Goal: Transaction & Acquisition: Subscribe to service/newsletter

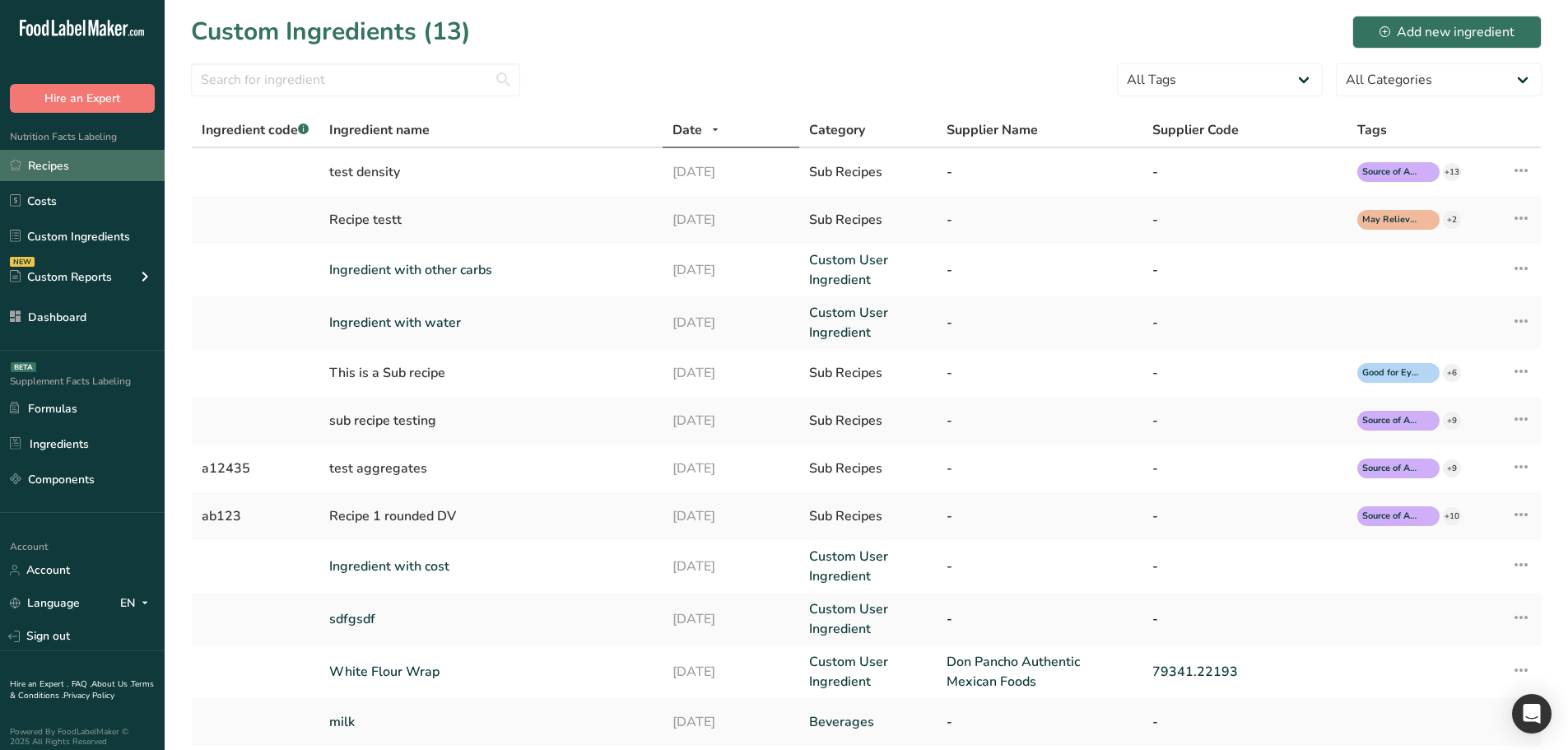
click at [79, 159] on link "Recipes" at bounding box center [82, 165] width 165 height 31
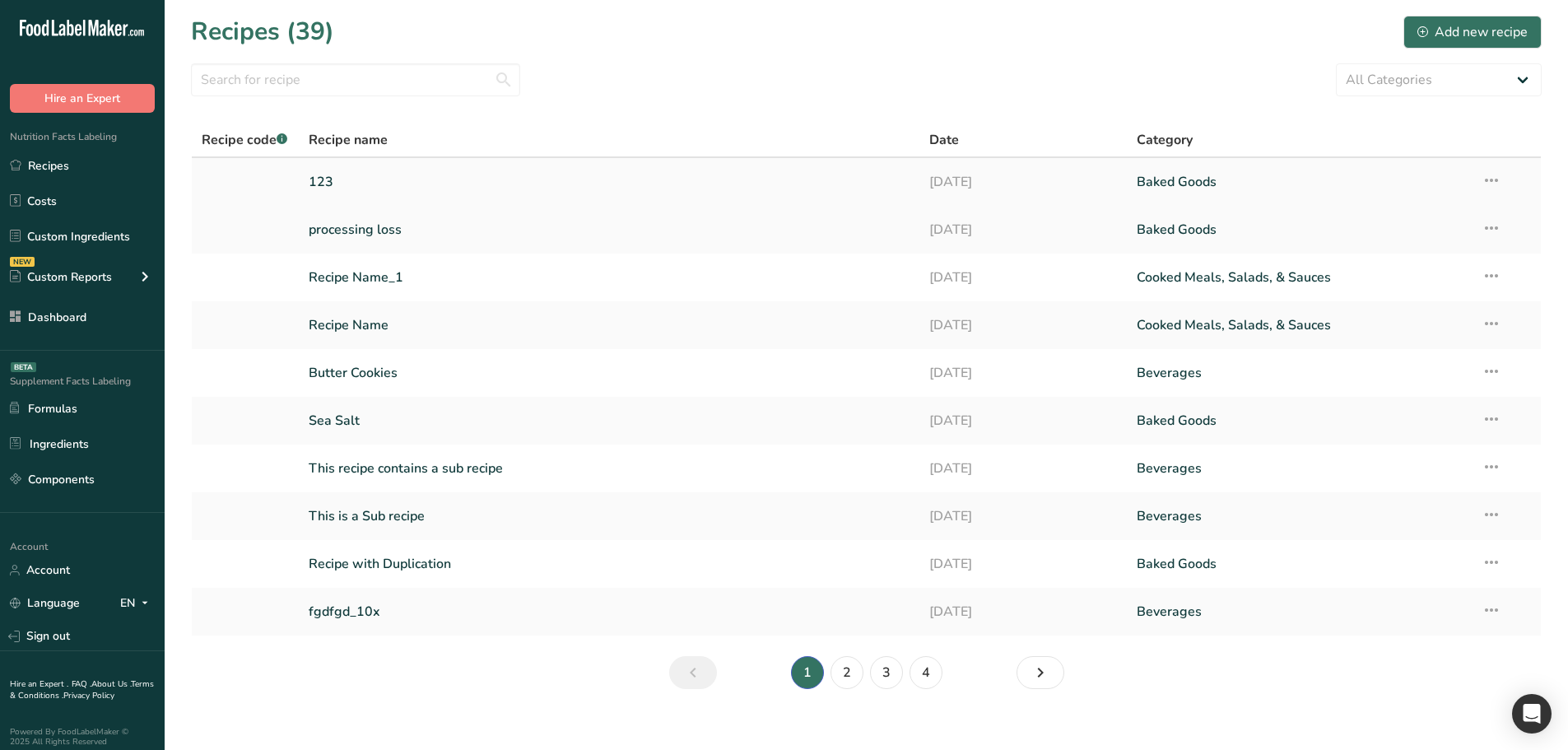
click at [342, 186] on link "123" at bounding box center [610, 182] width 602 height 35
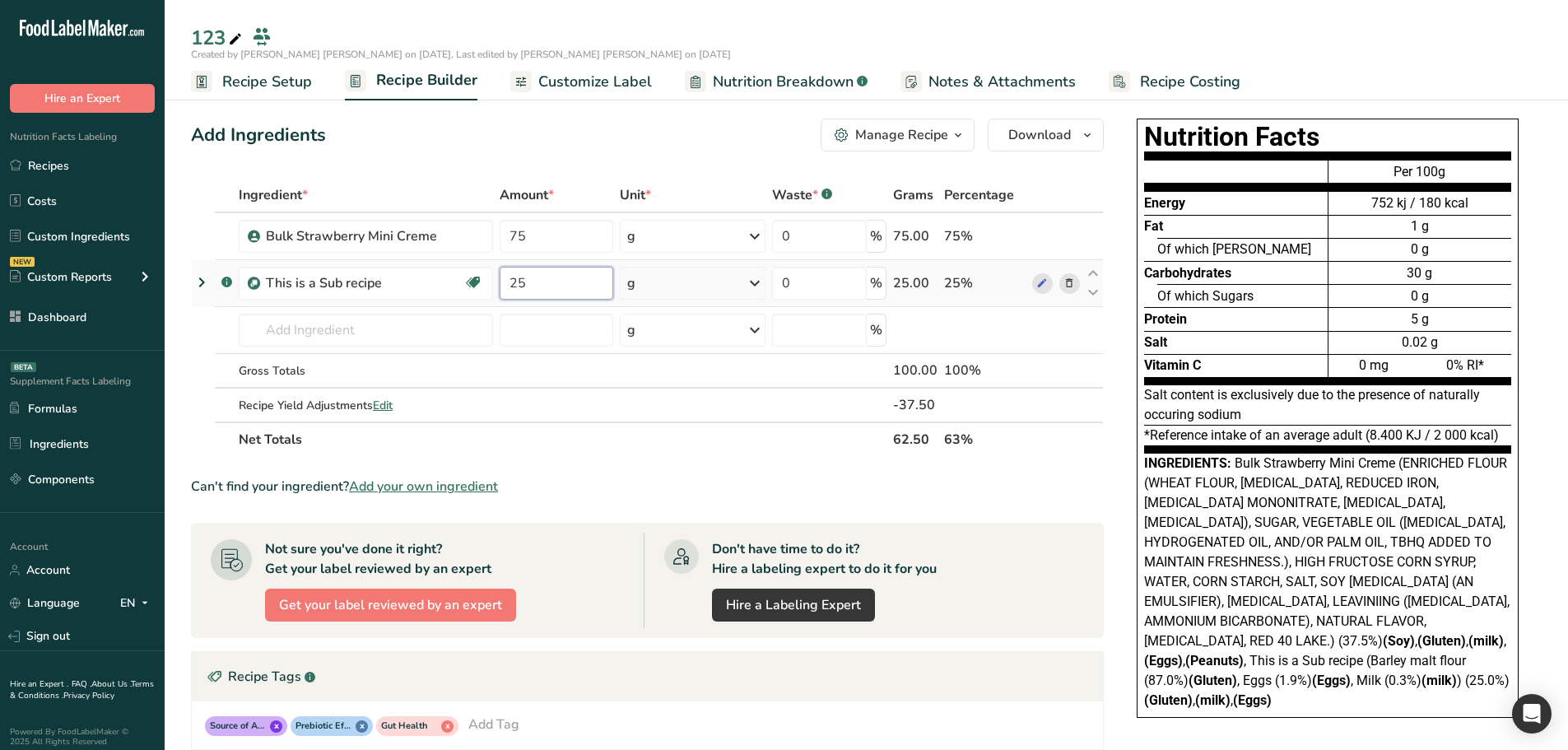
click at [539, 282] on input "25" at bounding box center [557, 283] width 114 height 33
type input "2"
type input "0"
click at [1125, 330] on div "Nutrition Facts Energy Fat Of which Saturates Carbohydrates Of which Sugars Pro…" at bounding box center [1328, 427] width 428 height 629
click at [1070, 281] on icon at bounding box center [1069, 283] width 12 height 17
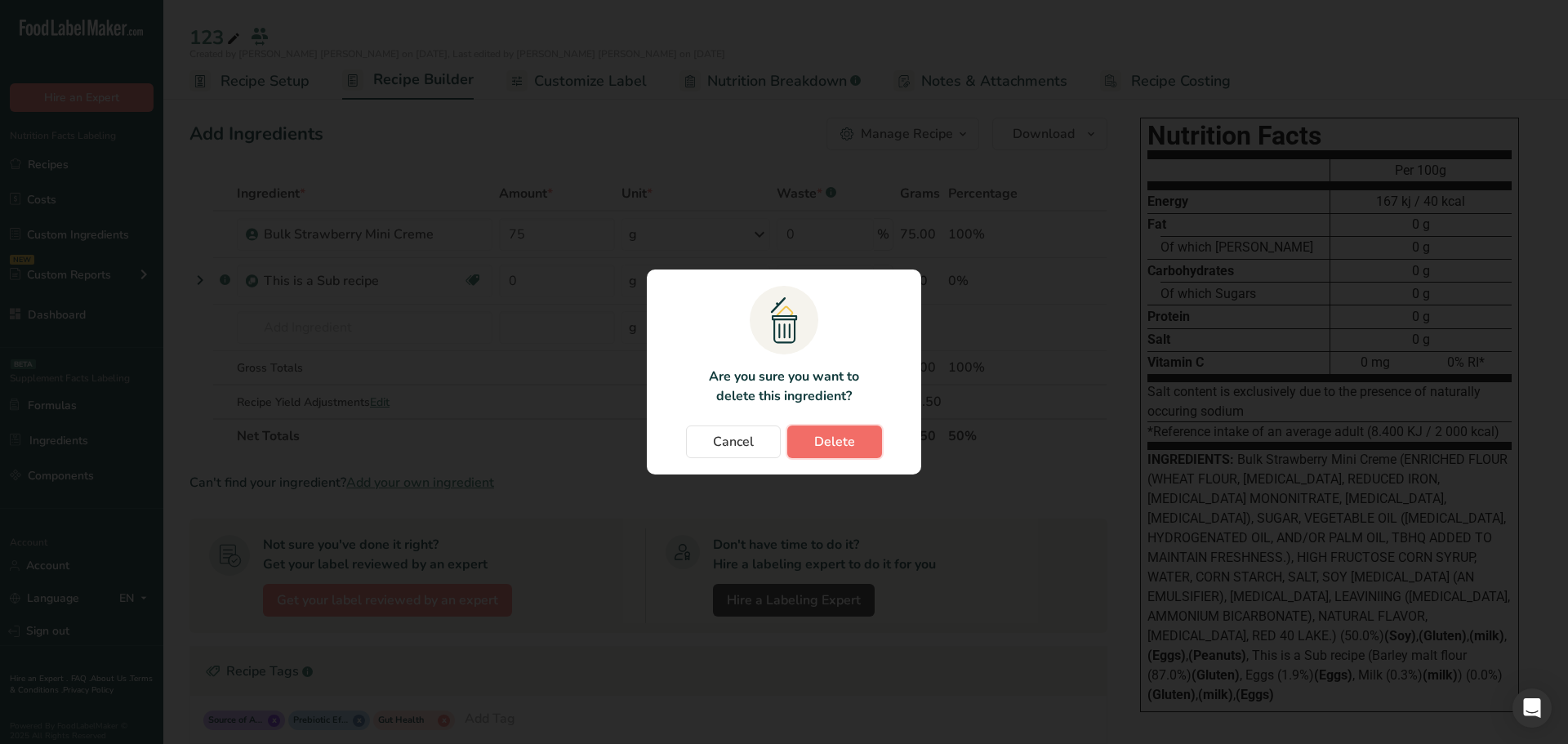
click at [844, 438] on span "Delete" at bounding box center [835, 442] width 41 height 19
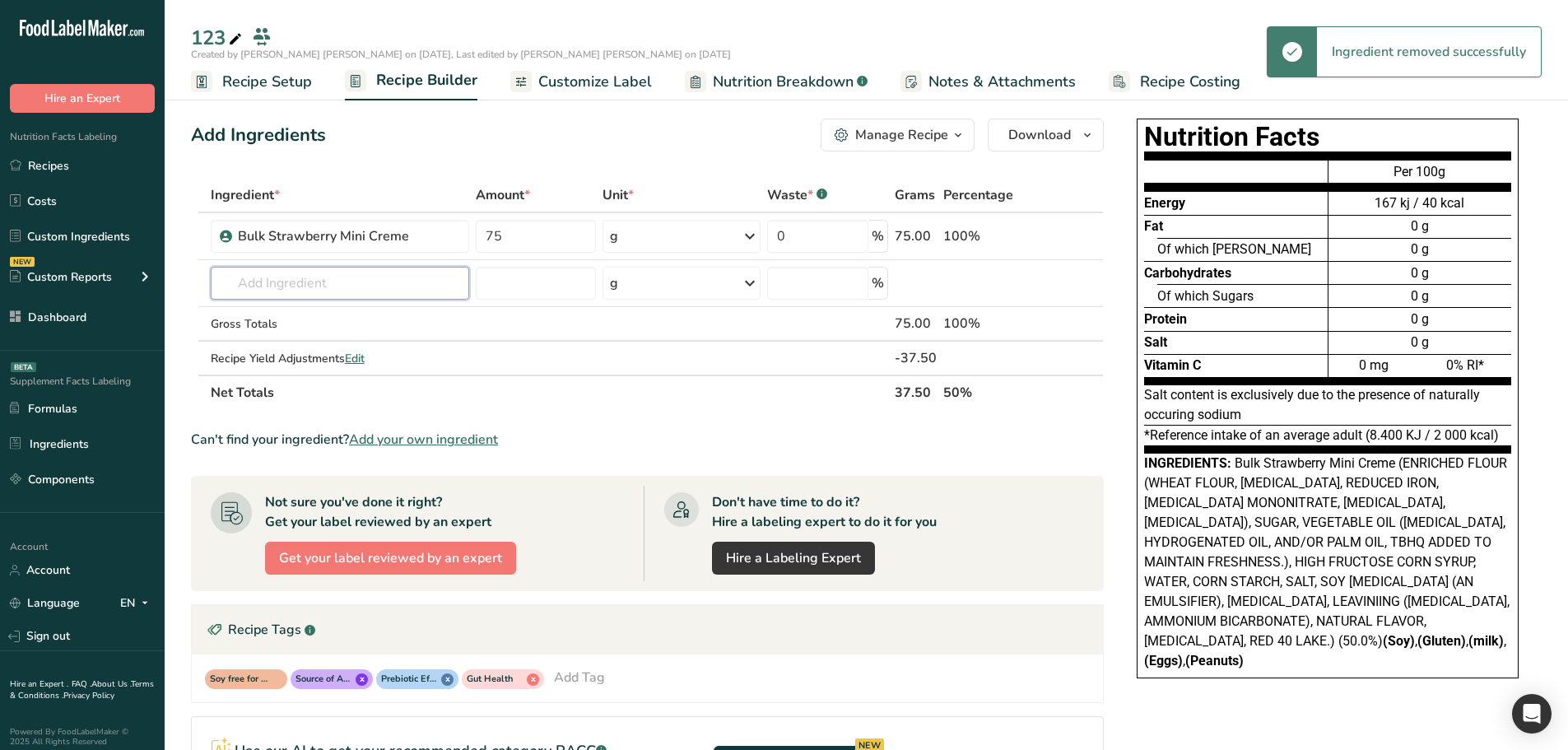
click at [304, 279] on input "text" at bounding box center [340, 283] width 259 height 33
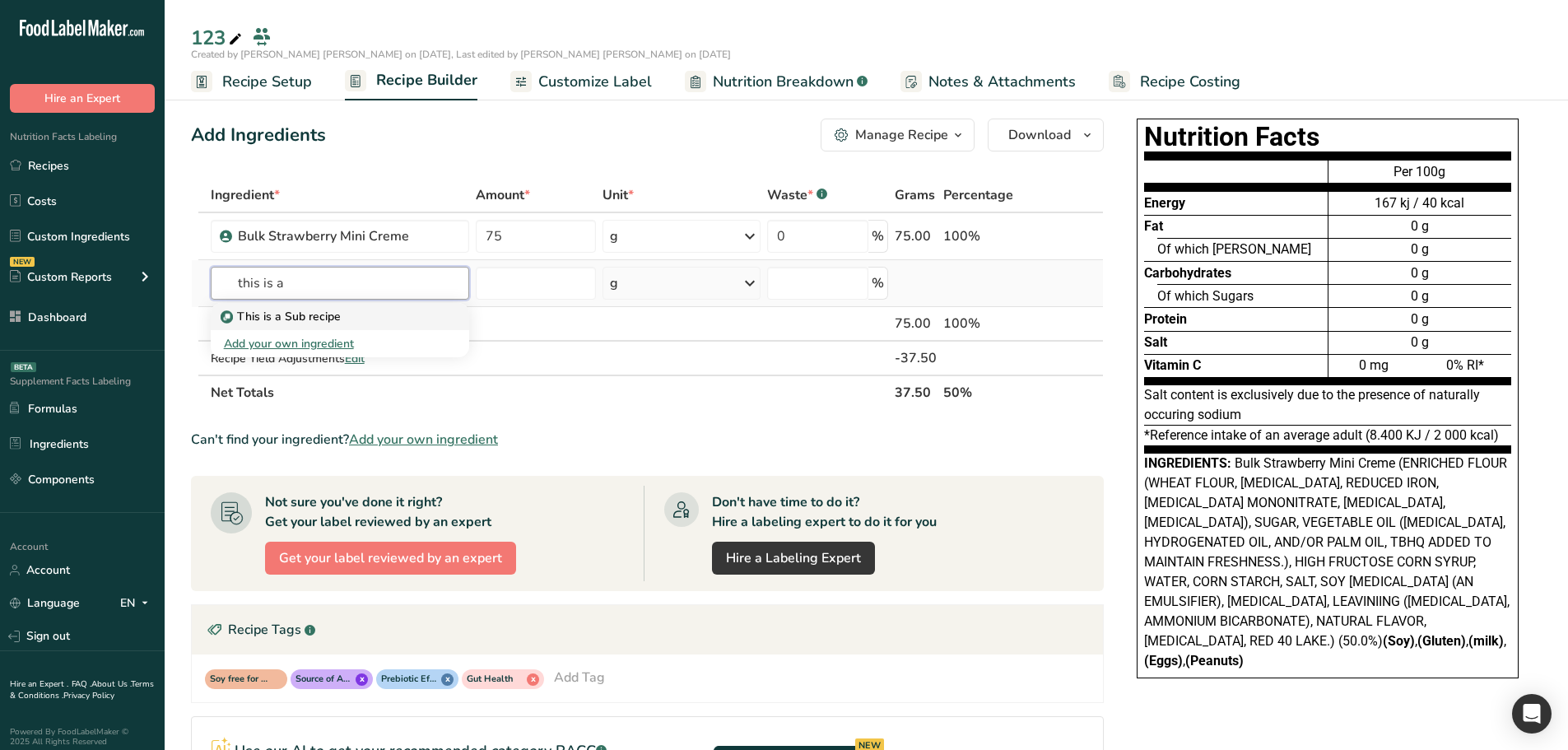
type input "this is a"
click at [273, 316] on p "This is a Sub recipe" at bounding box center [281, 316] width 117 height 17
type input "This is a Sub recipe"
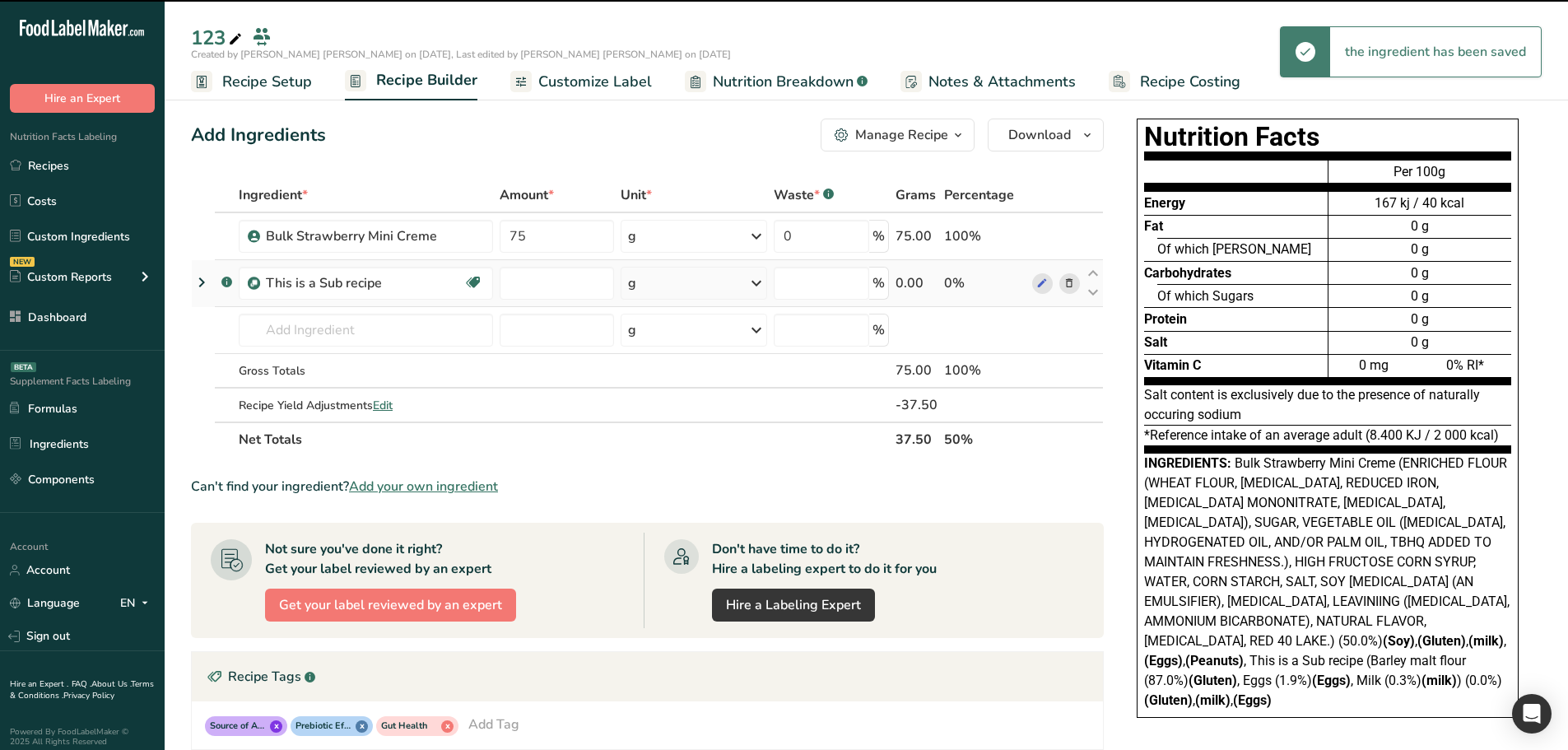
type input "0"
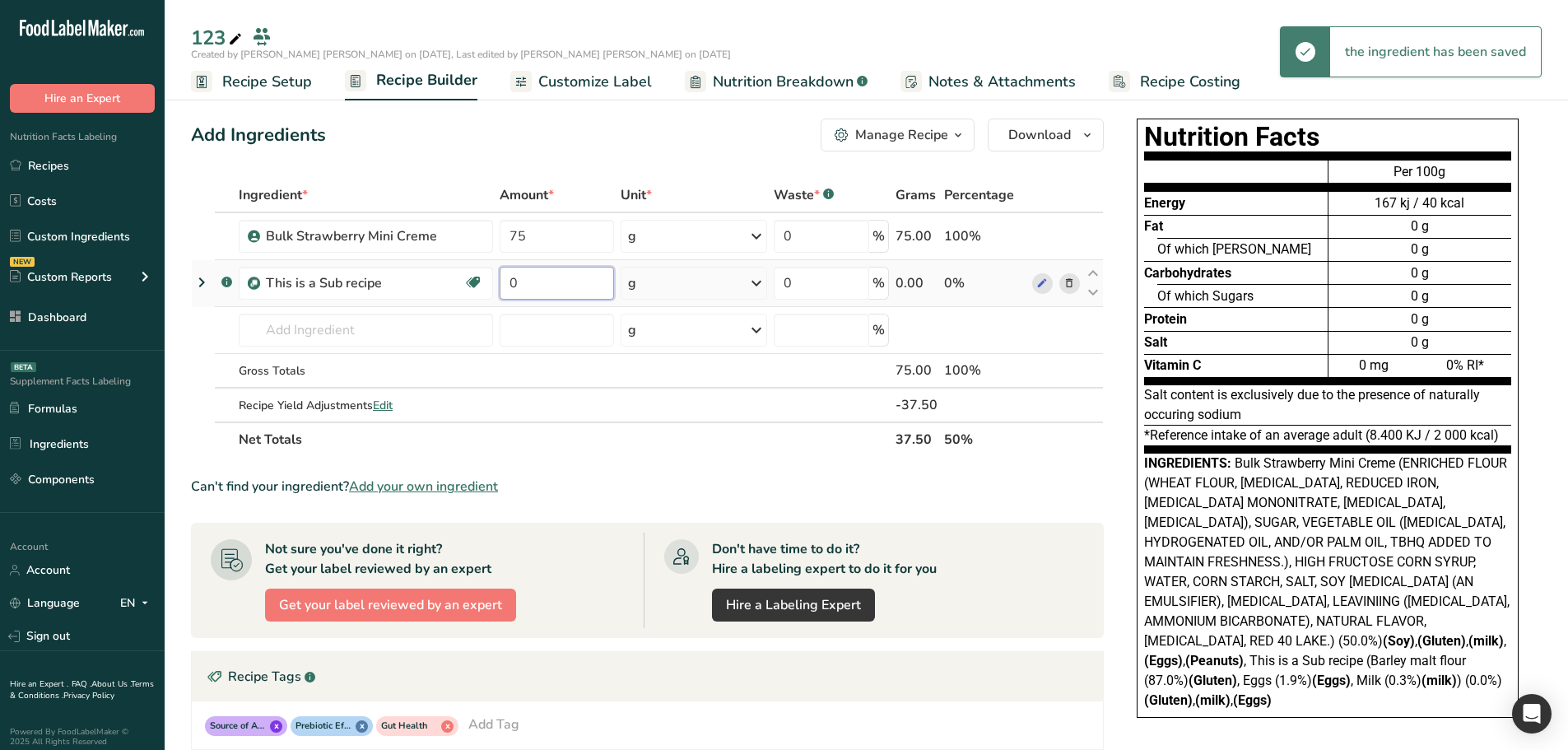
drag, startPoint x: 520, startPoint y: 281, endPoint x: 503, endPoint y: 281, distance: 17.0
click at [503, 281] on input "0" at bounding box center [557, 283] width 115 height 33
type input "29"
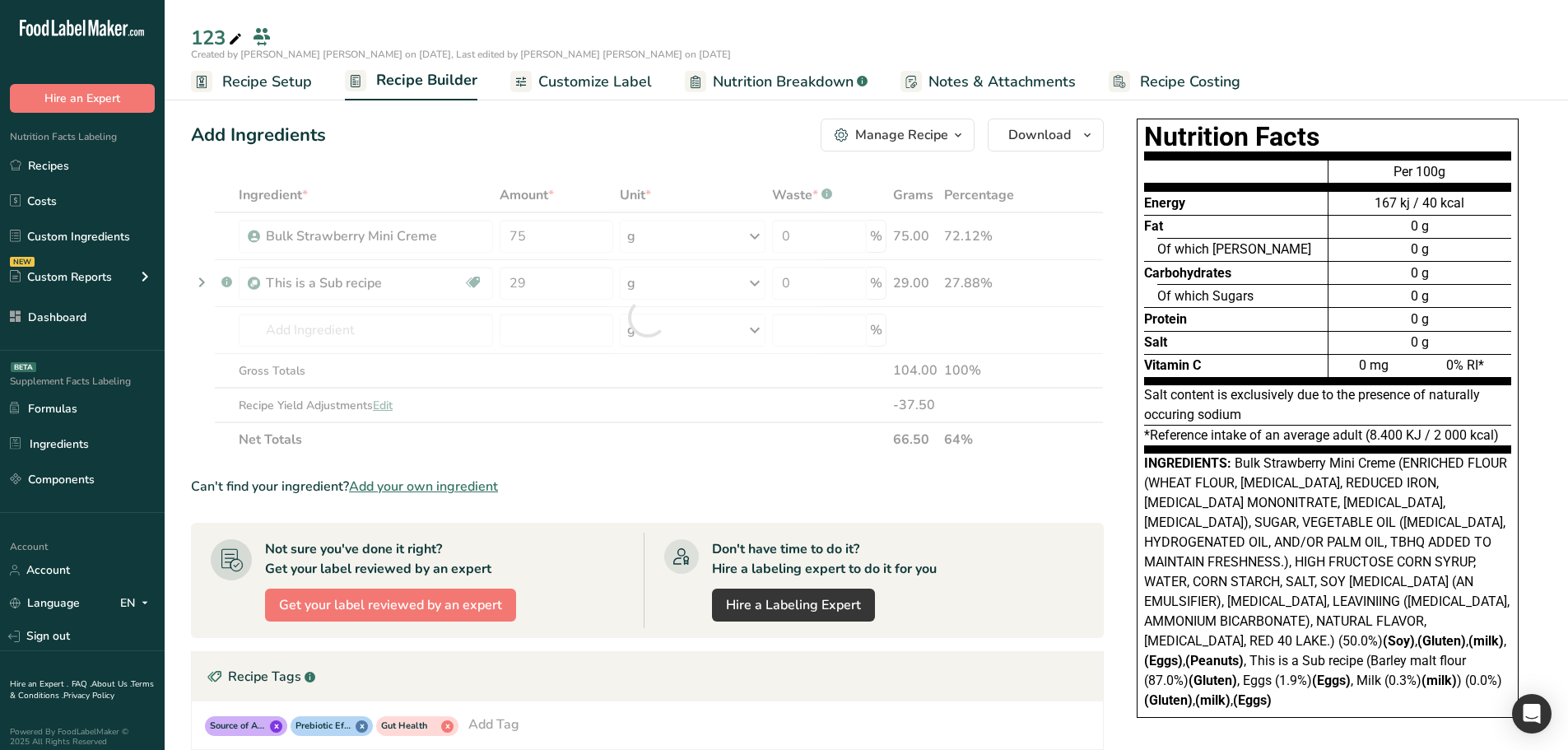
click at [1109, 353] on div "Add Ingredients Manage Recipe Delete Recipe Duplicate Recipe Scale Recipe Save …" at bounding box center [652, 594] width 922 height 965
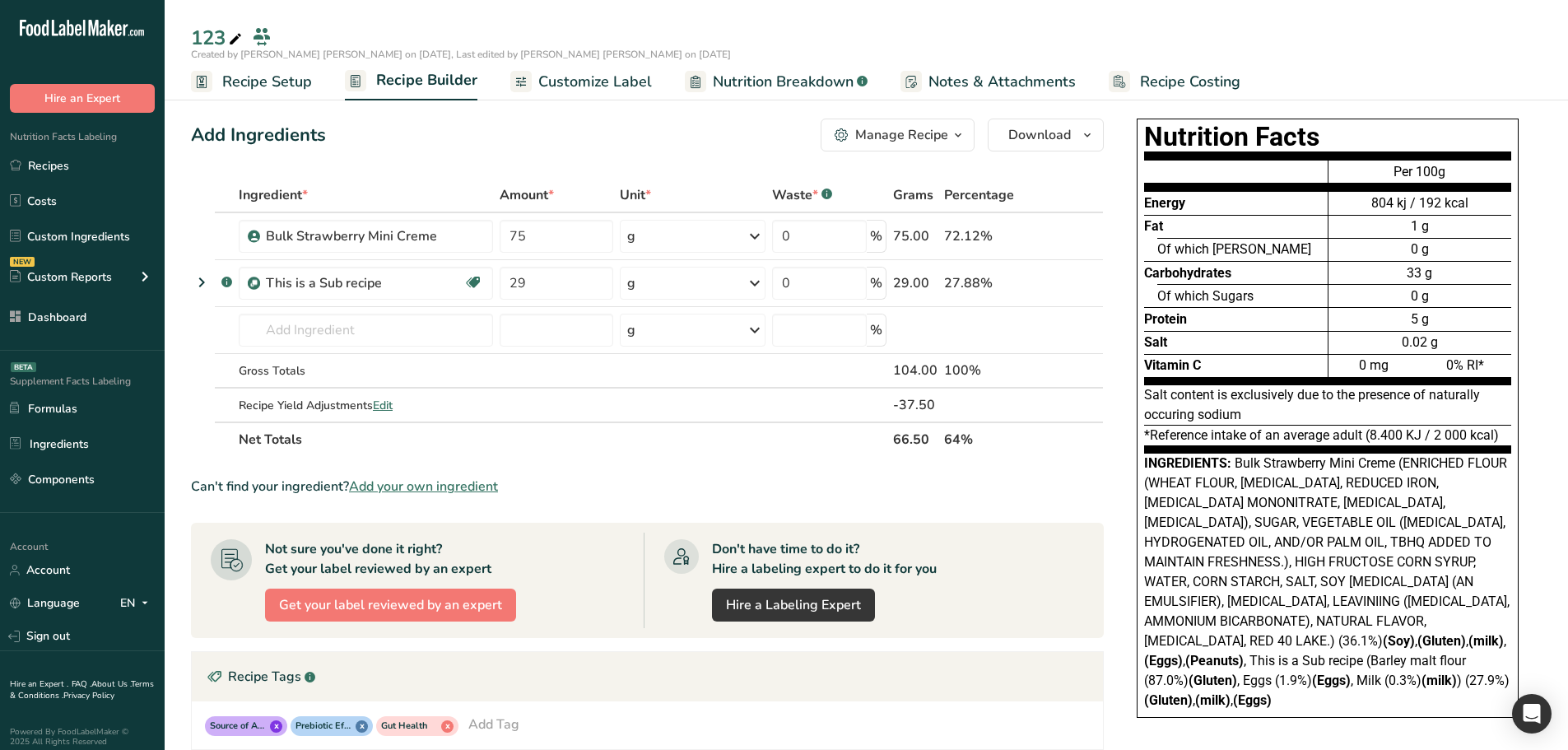
click at [727, 77] on span "Nutrition Breakdown" at bounding box center [784, 82] width 141 height 22
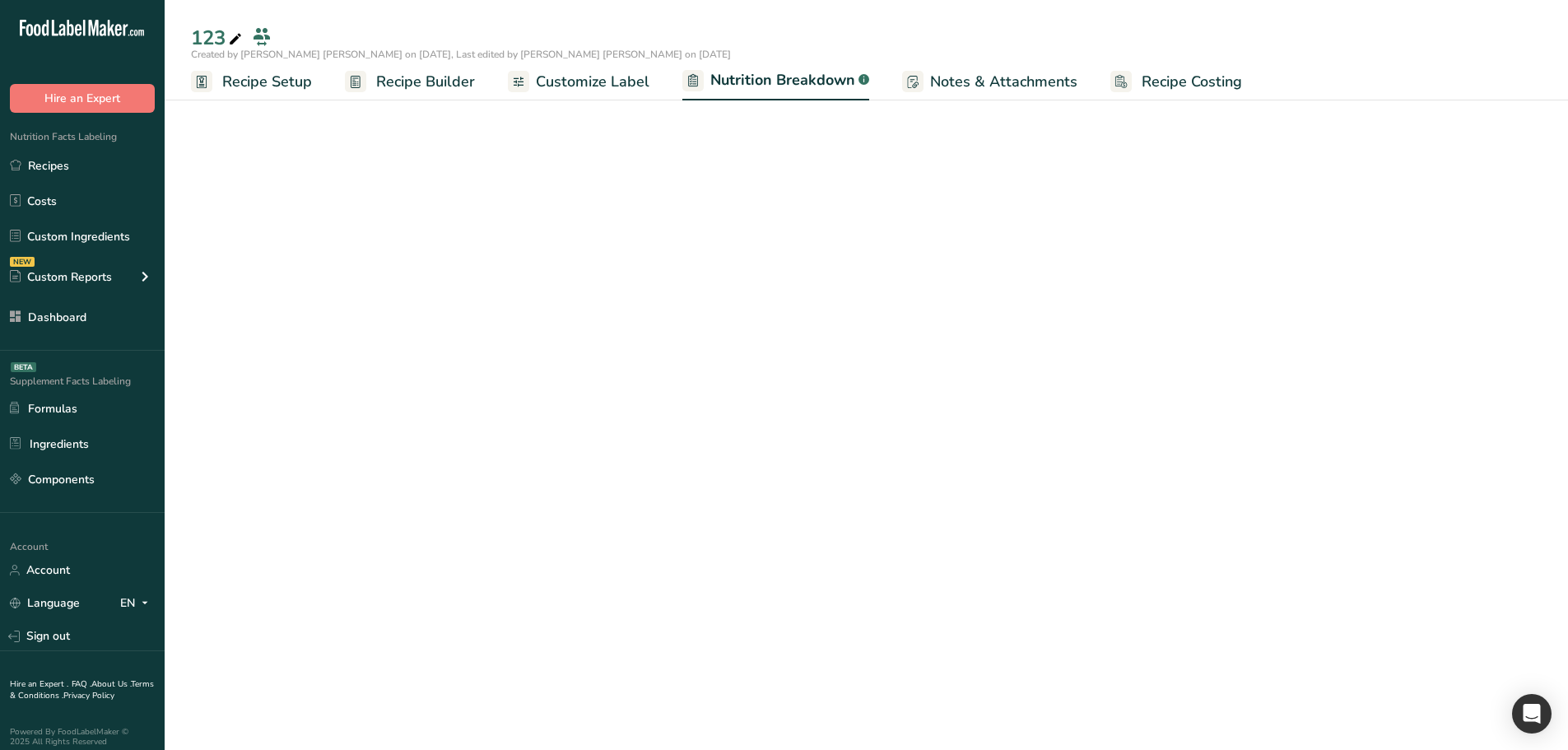
select select "Calories"
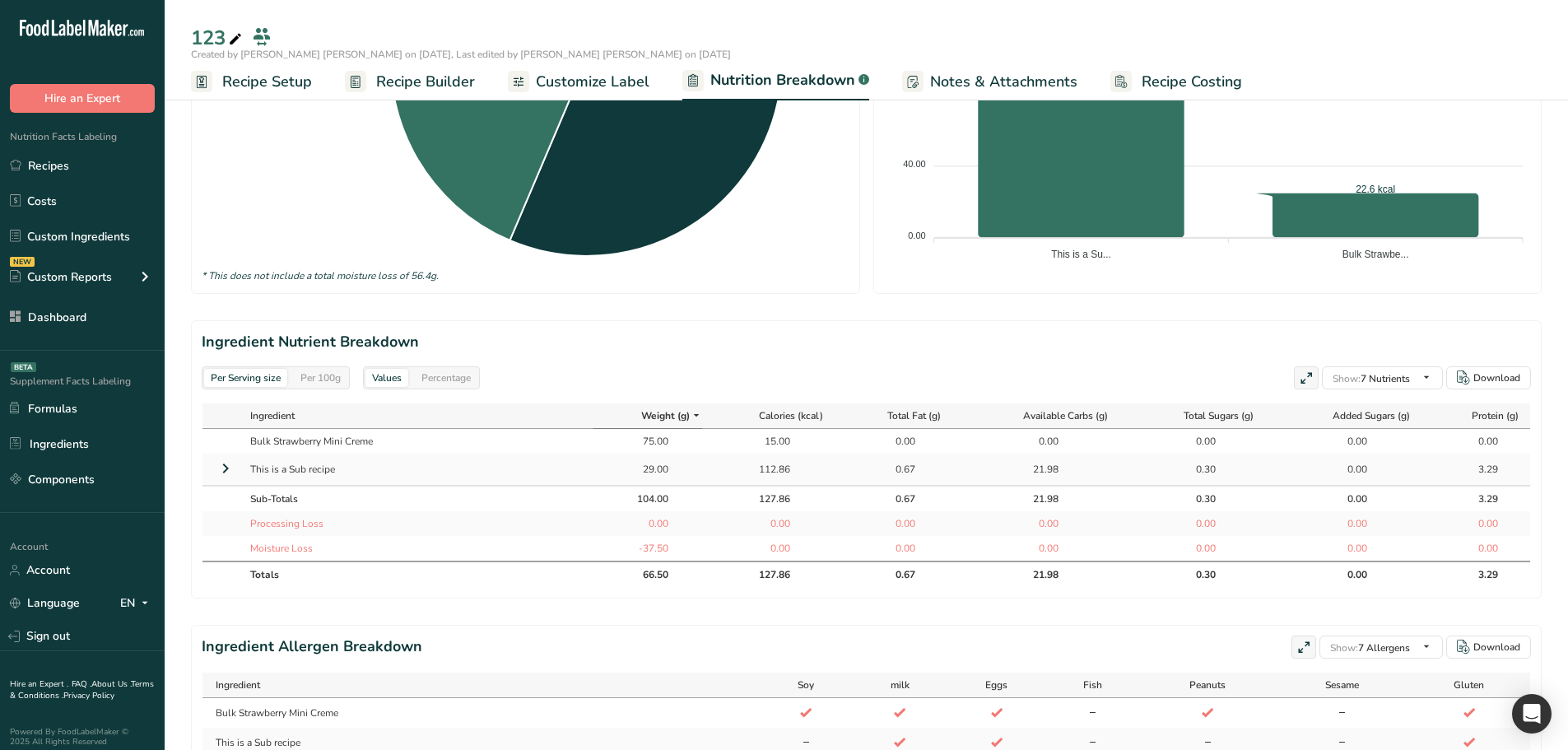
scroll to position [576, 0]
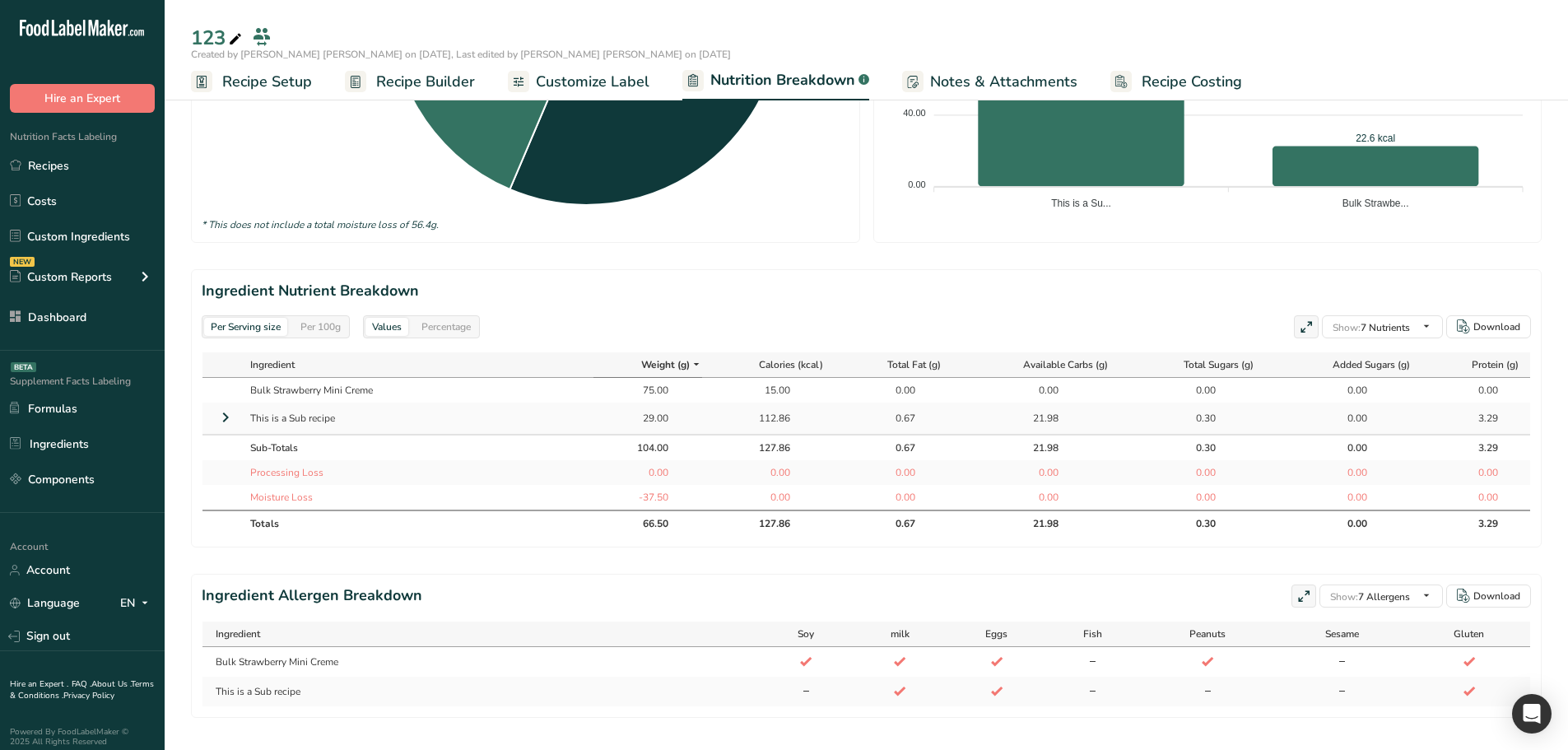
click at [227, 417] on icon at bounding box center [225, 417] width 20 height 29
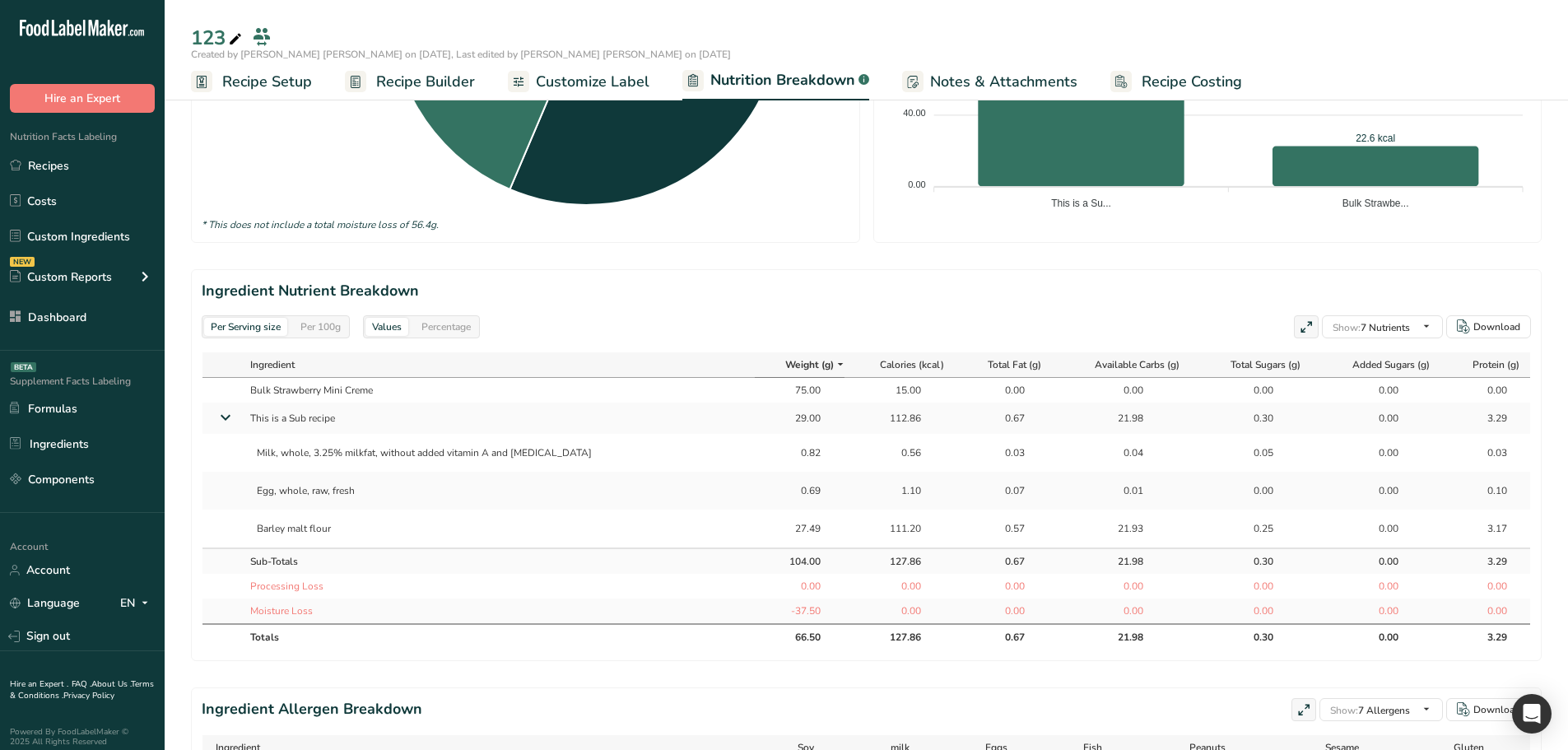
click at [227, 417] on icon at bounding box center [225, 418] width 29 height 20
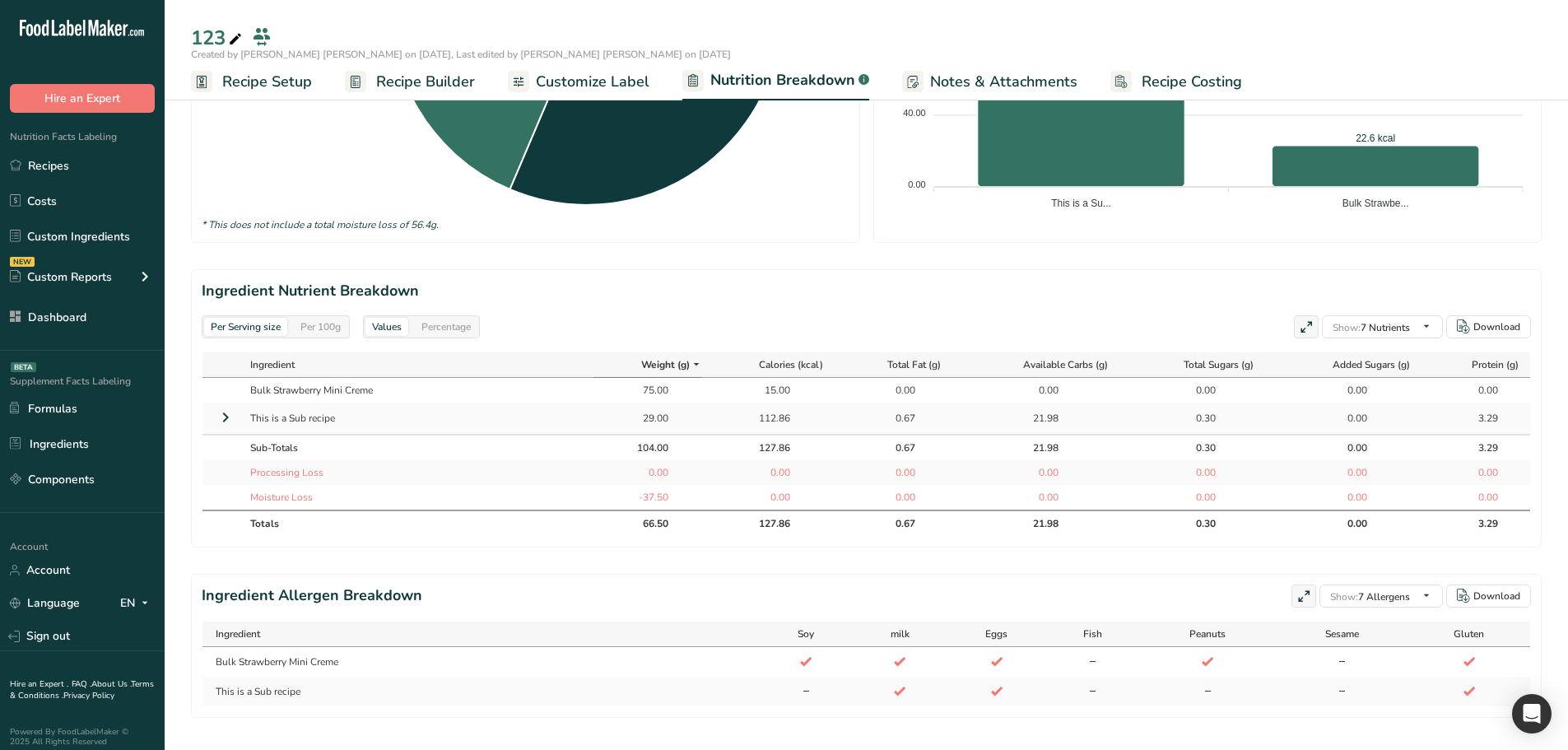
click at [431, 81] on span "Recipe Builder" at bounding box center [426, 82] width 99 height 22
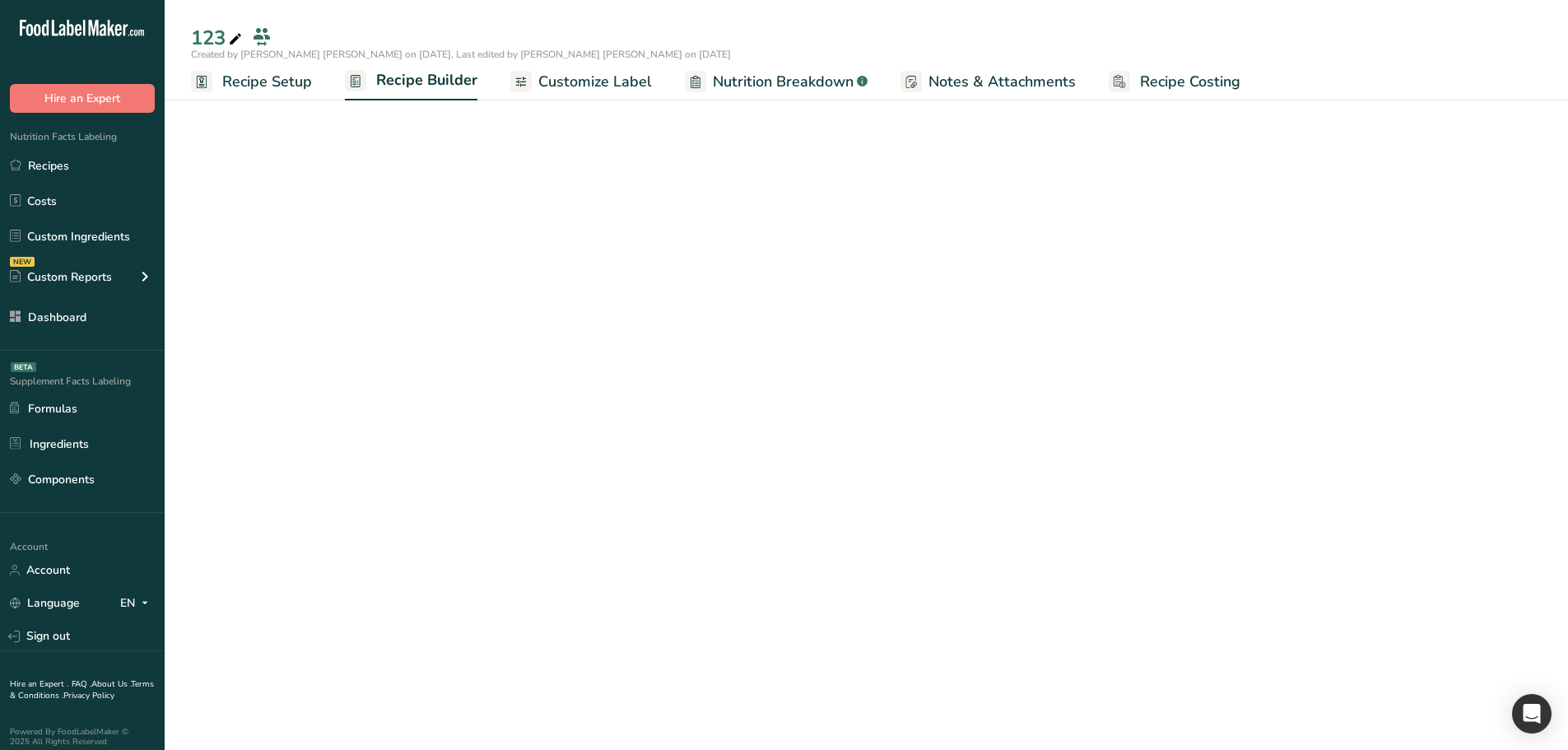
click at [604, 86] on span "Customize Label" at bounding box center [596, 82] width 114 height 22
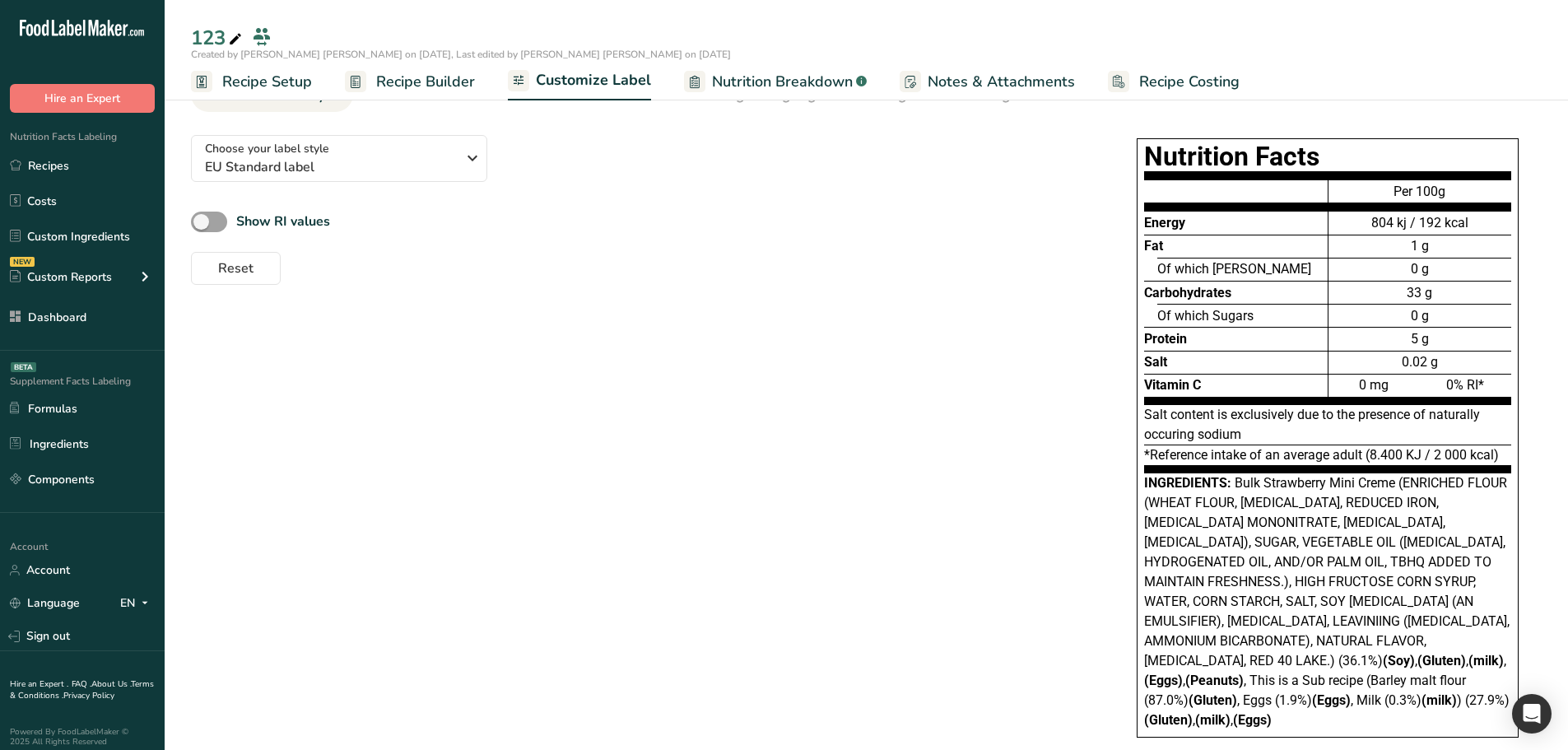
scroll to position [109, 0]
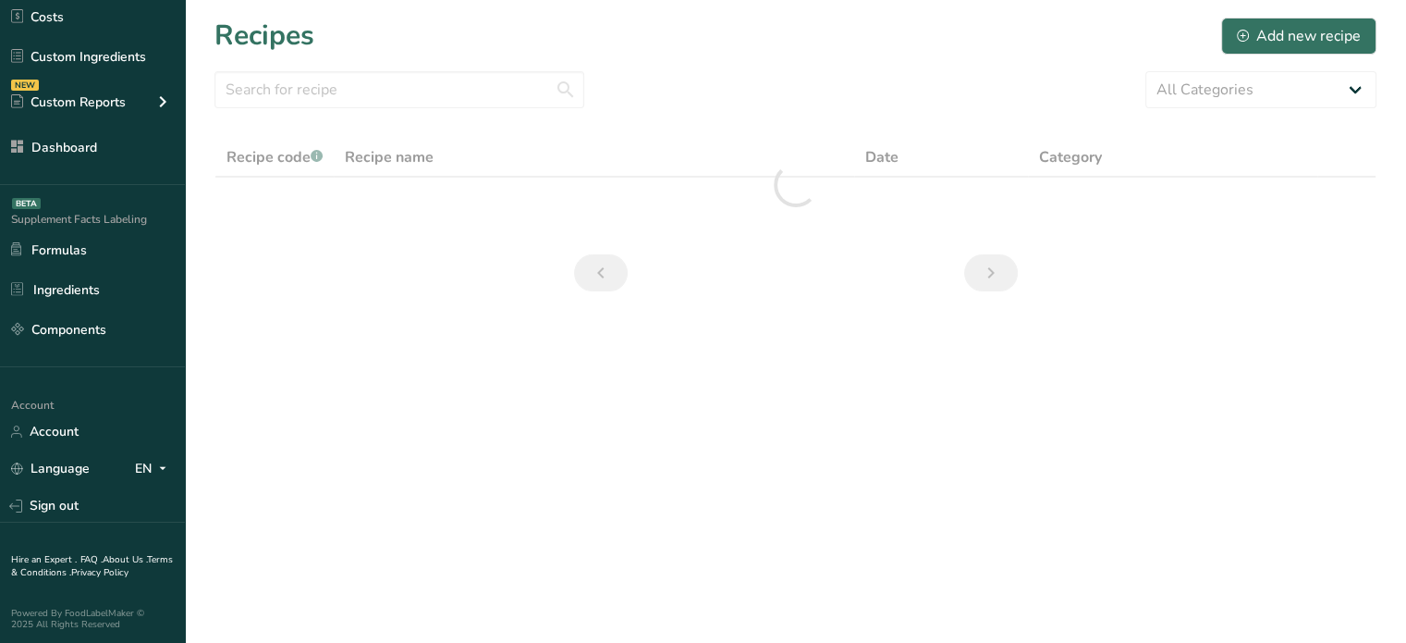
scroll to position [210, 0]
click at [71, 503] on link "Sign out" at bounding box center [92, 504] width 185 height 32
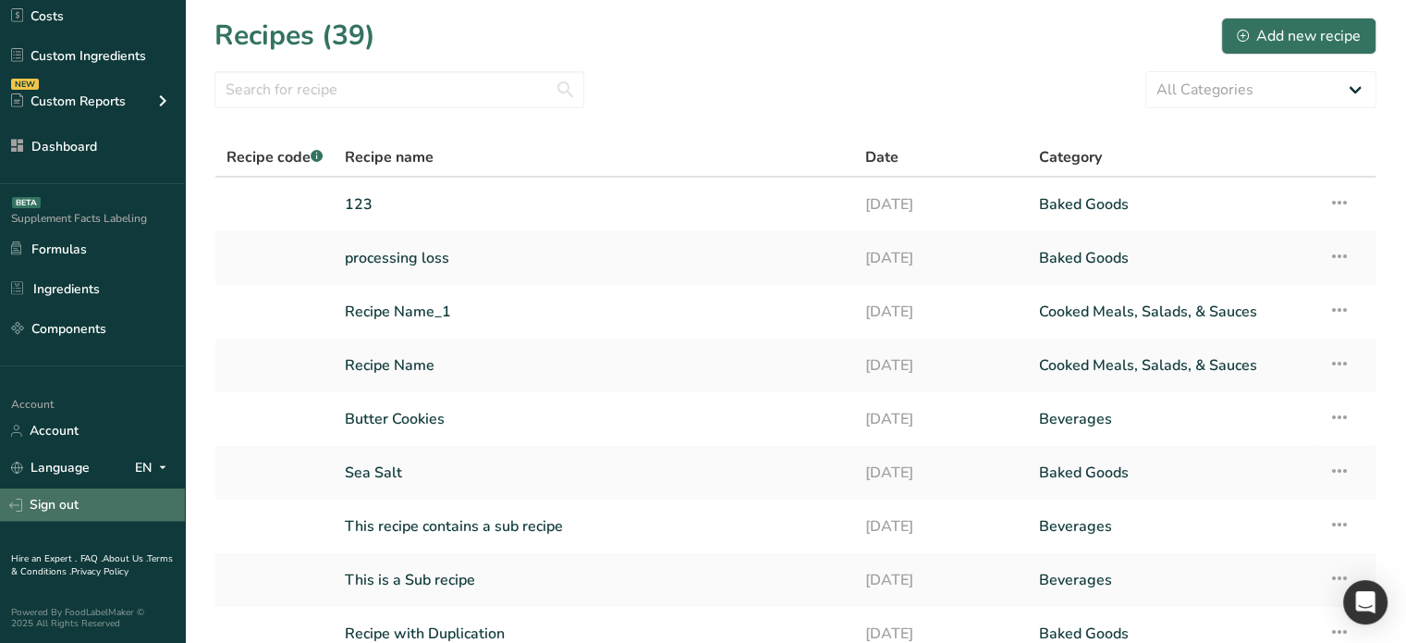
click at [57, 509] on link "Sign out" at bounding box center [92, 504] width 185 height 32
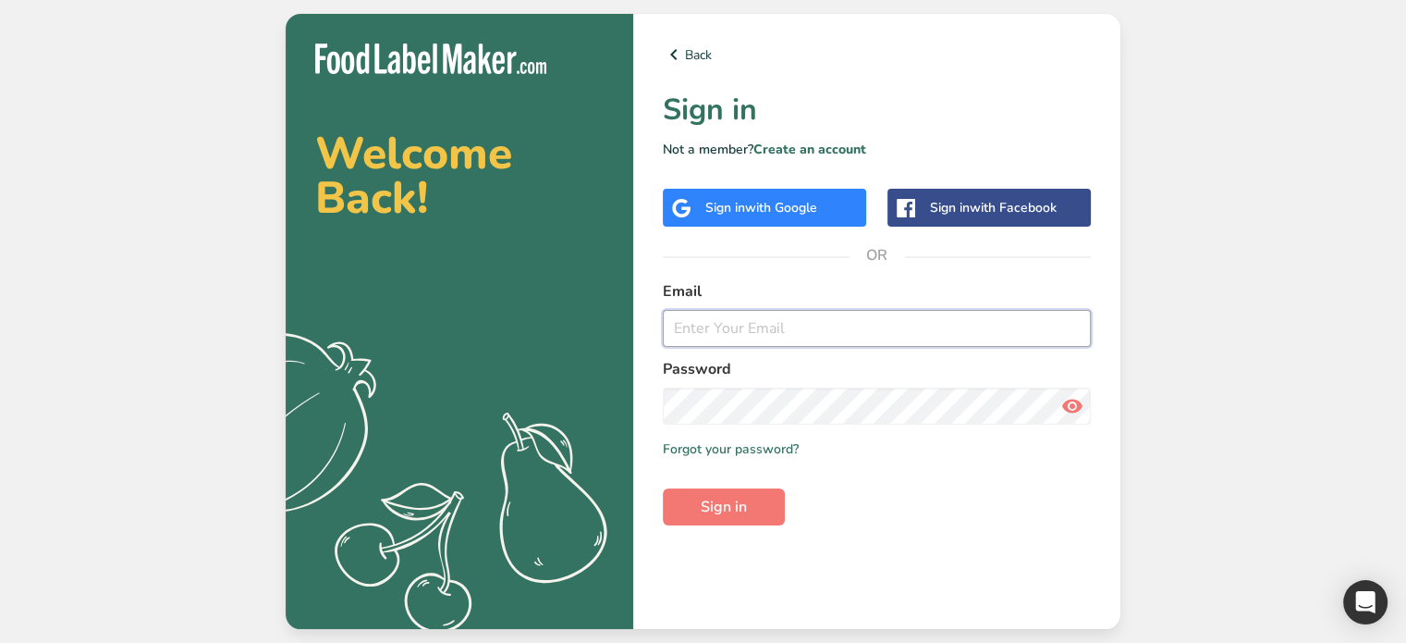
click at [791, 335] on input "email" at bounding box center [877, 328] width 428 height 37
click at [814, 150] on link "Create an account" at bounding box center [810, 150] width 113 height 18
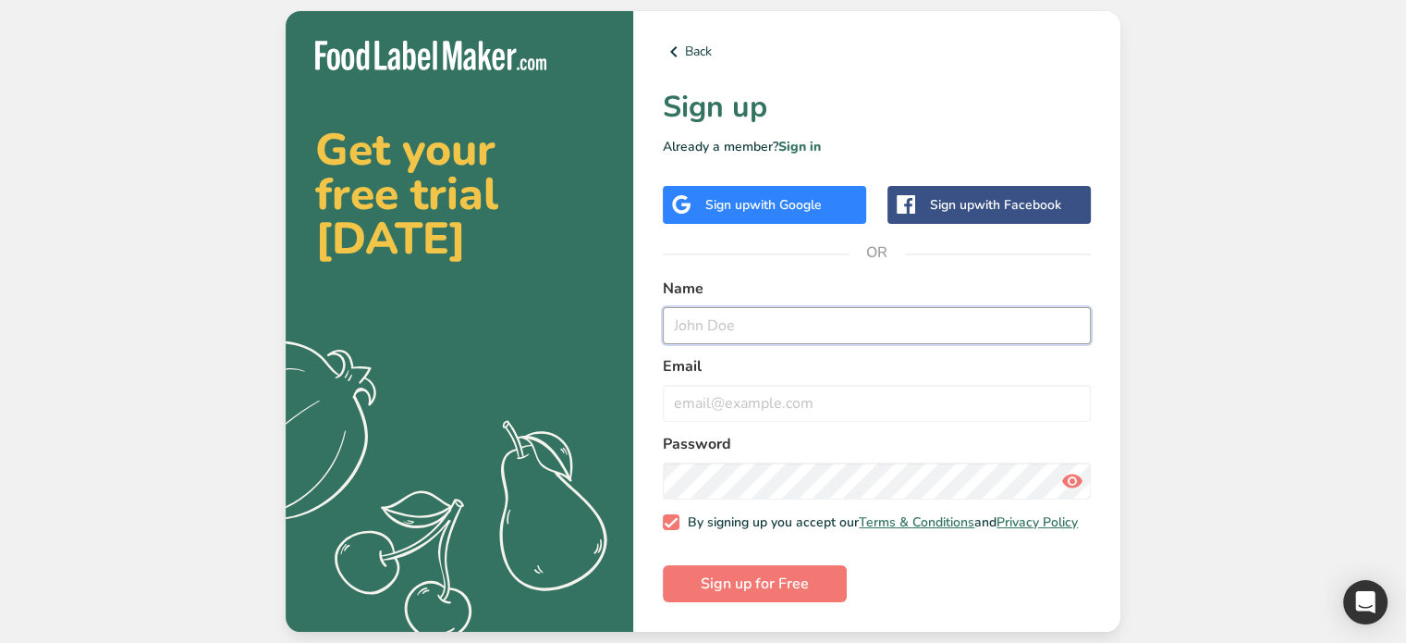
click at [727, 325] on input "text" at bounding box center [877, 325] width 428 height 37
type input "migratio"
type input "taste and tales"
type input "tasteandtales_migration@test.com"
click at [817, 576] on button "Sign up for Free" at bounding box center [755, 583] width 184 height 37
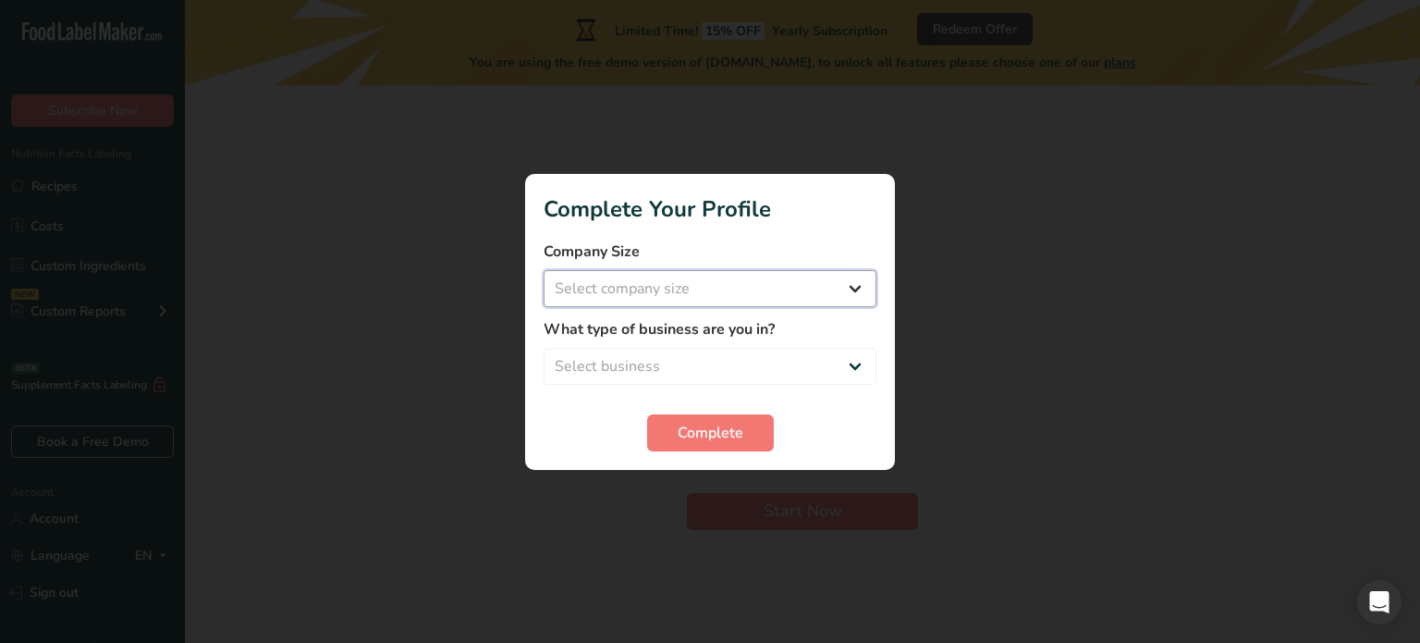
click at [707, 291] on select "Select company size Over 500 Employees test 1 1 Fewer than 10 Employees Fewer t…" at bounding box center [710, 288] width 333 height 37
select select "4"
click at [544, 270] on select "Select company size Over 500 Employees test 1 1 Fewer than 10 Employees Fewer t…" at bounding box center [710, 288] width 333 height 37
drag, startPoint x: 689, startPoint y: 357, endPoint x: 687, endPoint y: 370, distance: 13.1
click at [689, 357] on select "Select business Packaged Food Manufacturer Restaurant & Cafe Bakery Meal Plans …" at bounding box center [710, 366] width 333 height 37
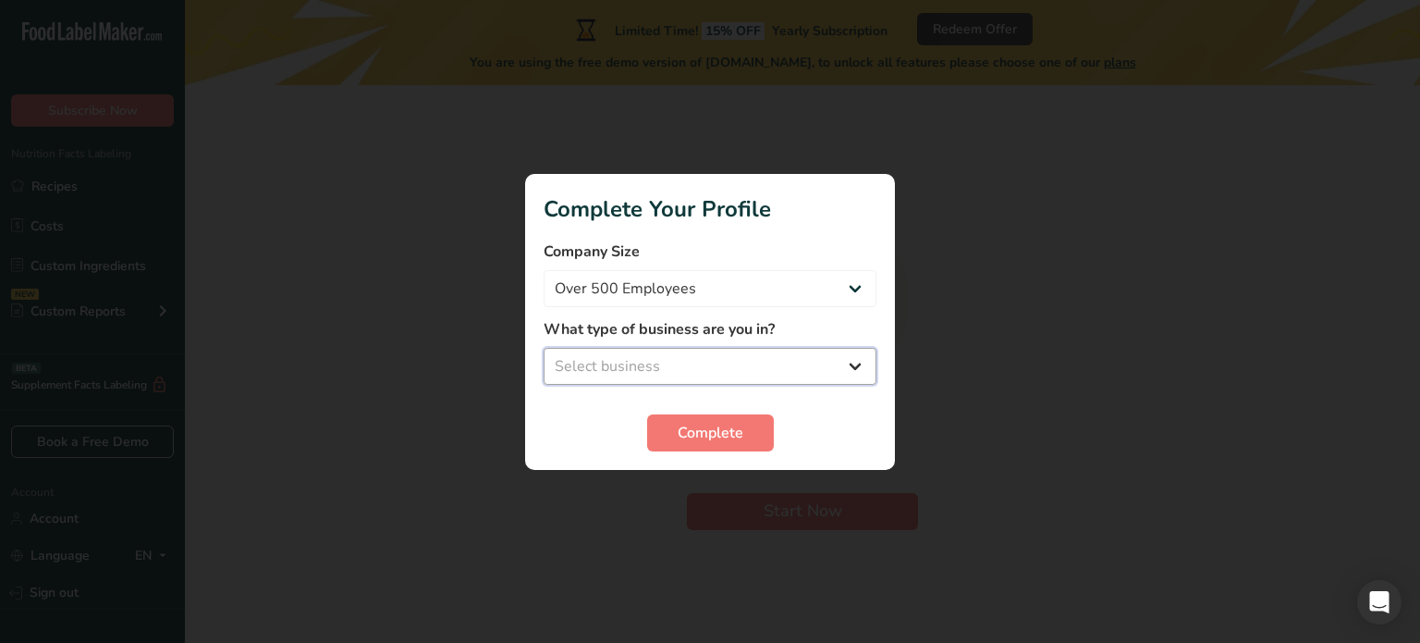
select select "2"
click at [544, 348] on select "Select business Packaged Food Manufacturer Restaurant & Cafe Bakery Meal Plans …" at bounding box center [710, 366] width 333 height 37
click at [678, 439] on span "Complete" at bounding box center [711, 433] width 66 height 22
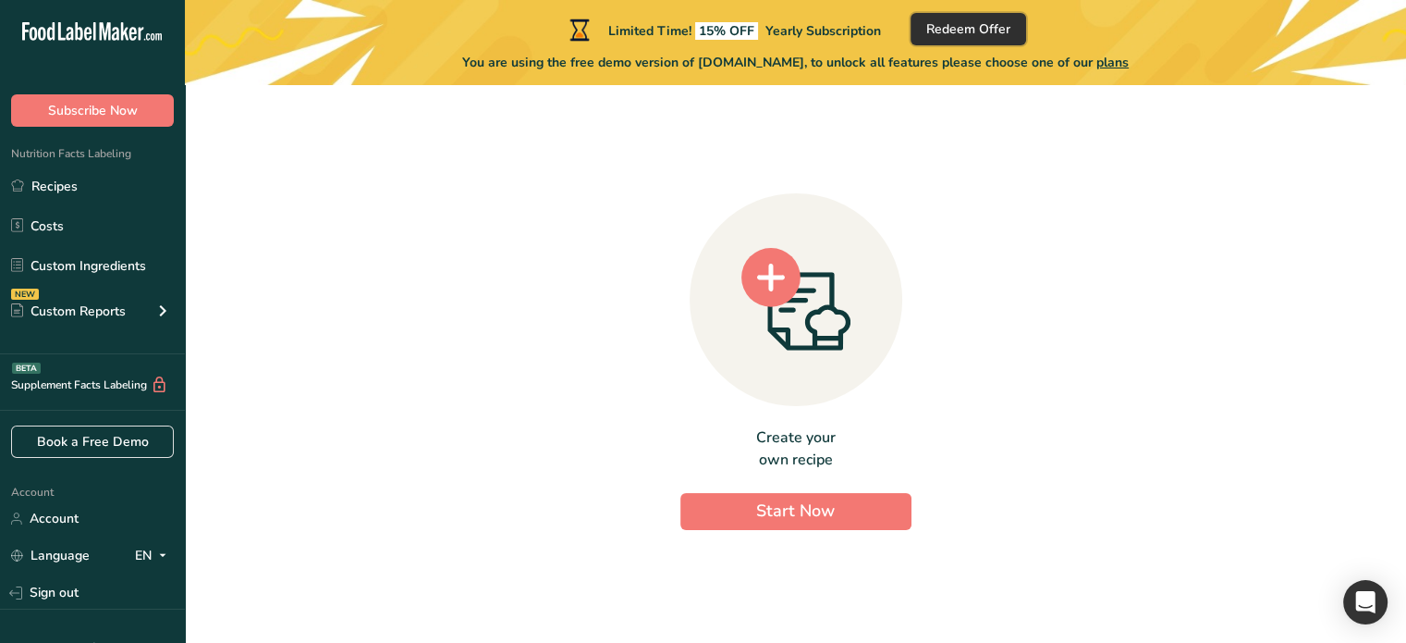
click at [971, 21] on span "Redeem Offer" at bounding box center [968, 28] width 84 height 19
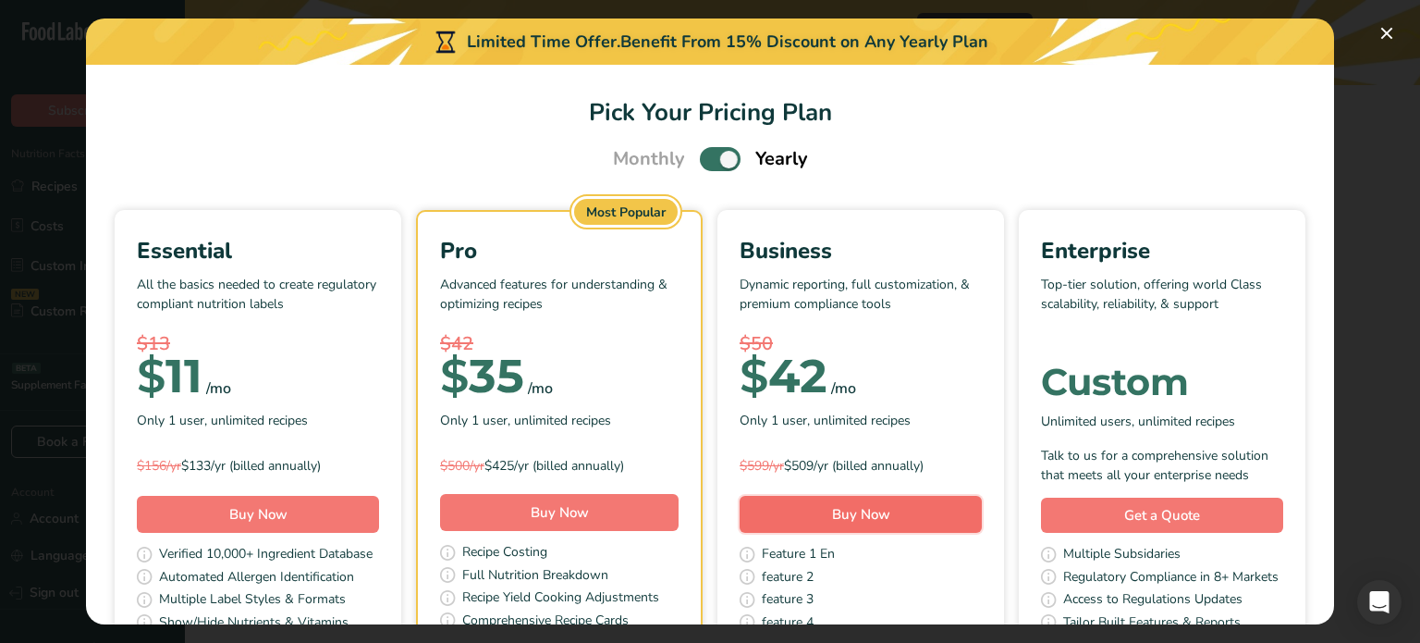
click at [890, 505] on span "Buy Now" at bounding box center [861, 514] width 58 height 18
